Goal: Find specific page/section

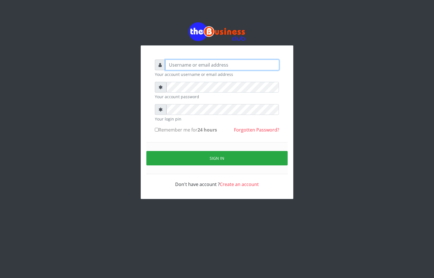
type input "alfredglad1111@gmail.com"
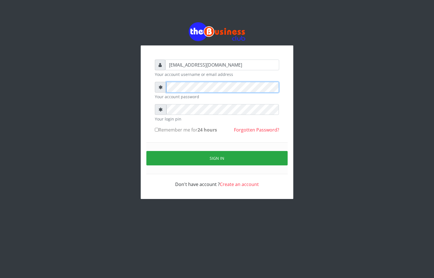
click at [161, 90] on div at bounding box center [217, 87] width 124 height 11
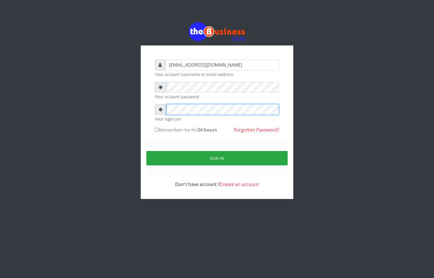
click at [133, 105] on div "alfredglad1111@gmail.com Your account username or email address Your account pa…" at bounding box center [217, 111] width 322 height 222
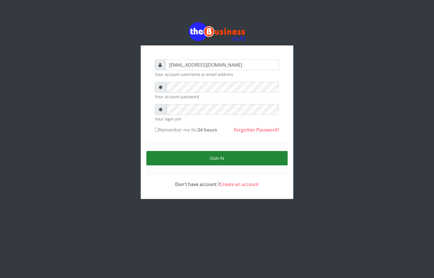
click at [192, 153] on button "Sign in" at bounding box center [216, 158] width 141 height 14
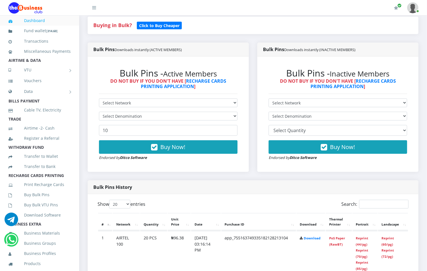
scroll to position [42, 0]
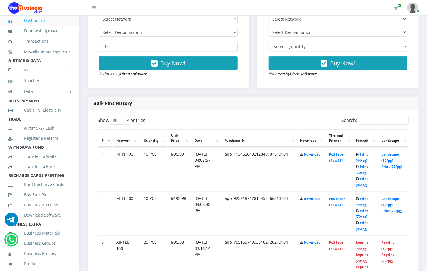
scroll to position [254, 0]
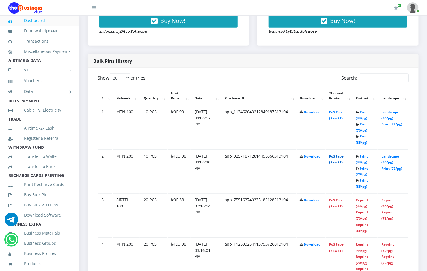
click at [339, 158] on link "PoS Paper (RawBT)" at bounding box center [337, 159] width 16 height 10
click at [342, 110] on td "PoS Paper (RawBT)" at bounding box center [339, 127] width 26 height 44
click at [338, 114] on link "PoS Paper (RawBT)" at bounding box center [337, 115] width 16 height 10
